Goal: Information Seeking & Learning: Learn about a topic

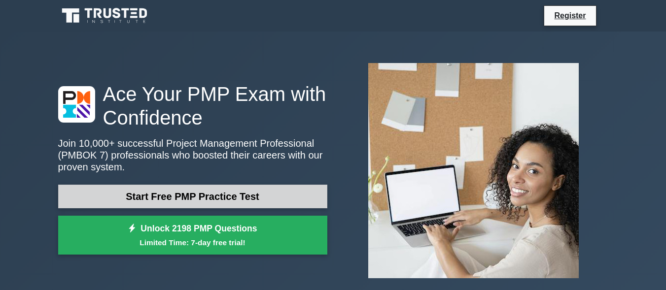
click at [290, 192] on link "Start Free PMP Practice Test" at bounding box center [192, 197] width 269 height 24
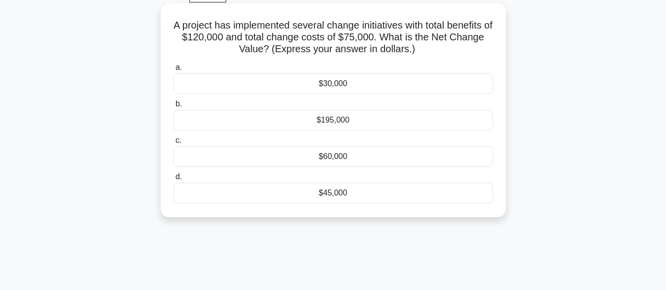
scroll to position [49, 0]
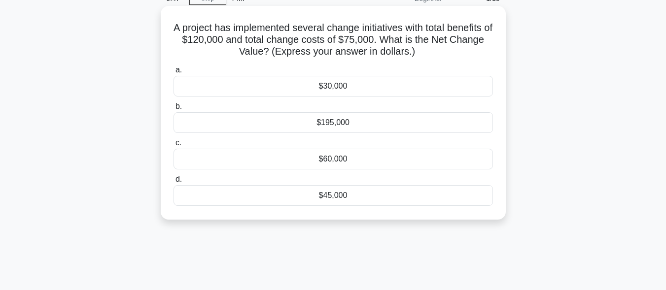
click at [370, 196] on div "$45,000" at bounding box center [332, 195] width 319 height 21
click at [173, 183] on input "d. $45,000" at bounding box center [173, 179] width 0 height 6
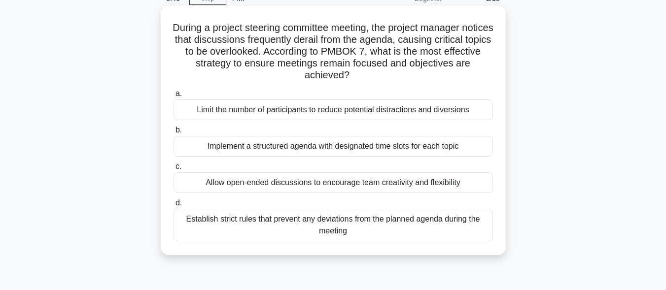
scroll to position [0, 0]
